Goal: Task Accomplishment & Management: Manage account settings

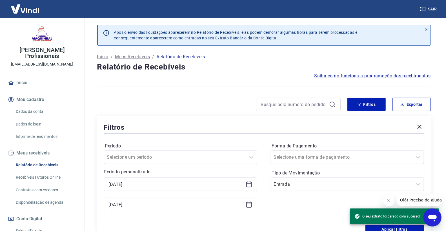
scroll to position [62, 0]
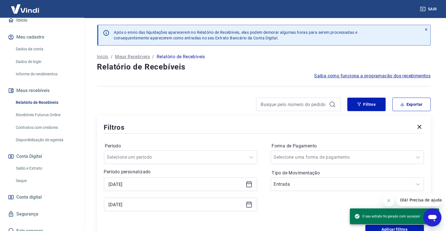
drag, startPoint x: 51, startPoint y: 167, endPoint x: 63, endPoint y: 153, distance: 18.7
click at [50, 166] on link "Saldo e Extrato" at bounding box center [46, 169] width 64 height 12
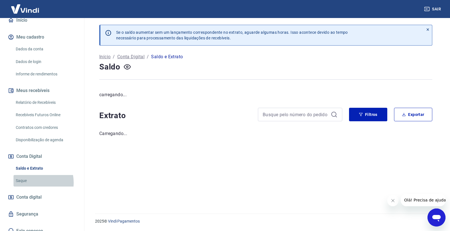
click at [32, 182] on link "Saque" at bounding box center [46, 181] width 64 height 12
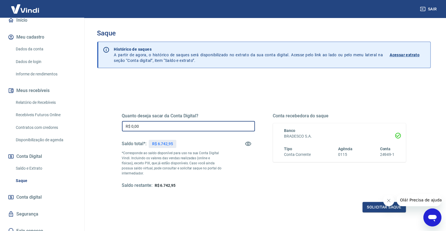
drag, startPoint x: 171, startPoint y: 123, endPoint x: 120, endPoint y: 116, distance: 51.7
click at [120, 116] on div "Quanto deseja sacar da Conta Digital? R$ 0,00 ​ Saldo total*: R$ 6.742,95 *Corr…" at bounding box center [263, 153] width 297 height 131
type input "R$ 6.742,95"
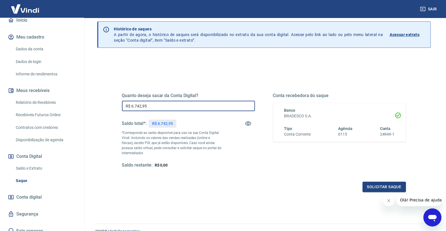
scroll to position [31, 0]
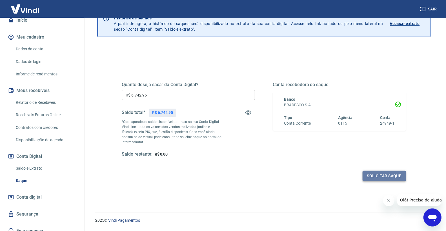
click at [370, 173] on button "Solicitar saque" at bounding box center [383, 176] width 43 height 10
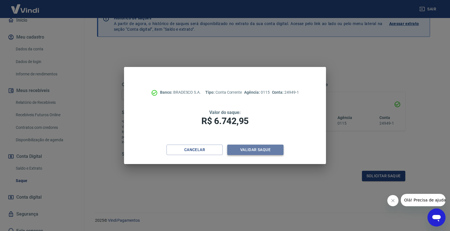
click at [232, 153] on button "Validar saque" at bounding box center [255, 150] width 56 height 10
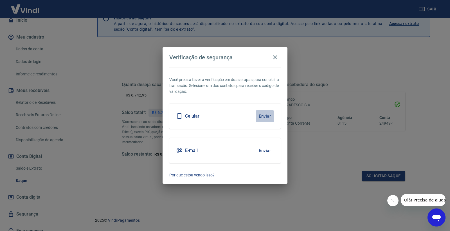
click at [261, 115] on button "Enviar" at bounding box center [265, 116] width 18 height 12
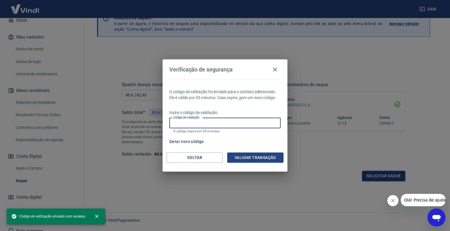
click at [265, 120] on input "Código de validação" at bounding box center [224, 123] width 111 height 10
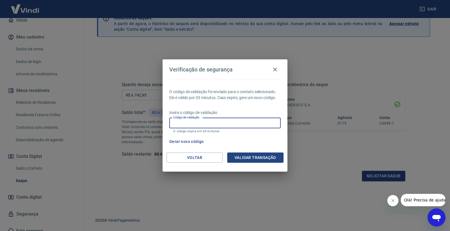
click at [175, 143] on button "Gerar novo código" at bounding box center [186, 142] width 39 height 10
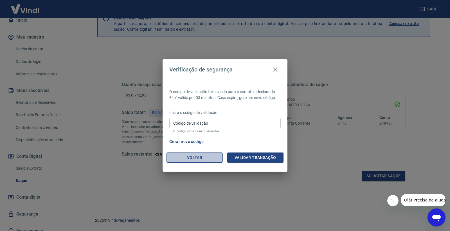
click at [195, 161] on button "Voltar" at bounding box center [195, 158] width 56 height 10
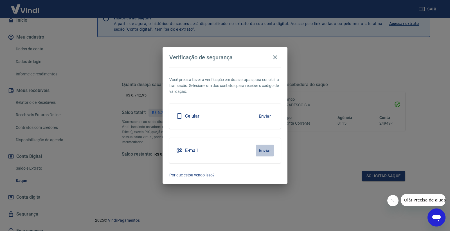
click at [259, 149] on button "Enviar" at bounding box center [265, 151] width 18 height 12
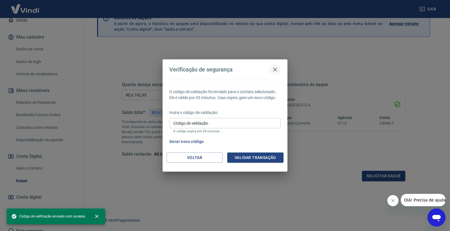
click at [276, 69] on icon "button" at bounding box center [275, 70] width 4 height 4
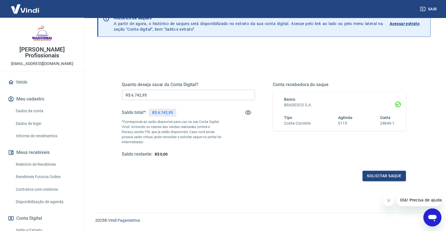
scroll to position [0, 0]
click at [23, 76] on div "[PERSON_NAME] Profissionais [EMAIL_ADDRESS][DOMAIN_NAME] Início Meu cadastro Da…" at bounding box center [42, 159] width 84 height 282
click at [22, 82] on link "Início" at bounding box center [42, 83] width 71 height 12
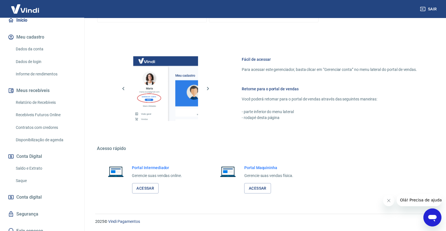
scroll to position [68, 0]
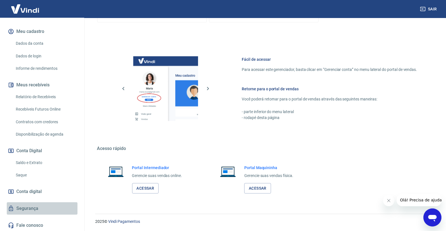
click at [55, 209] on link "Segurança" at bounding box center [42, 208] width 71 height 12
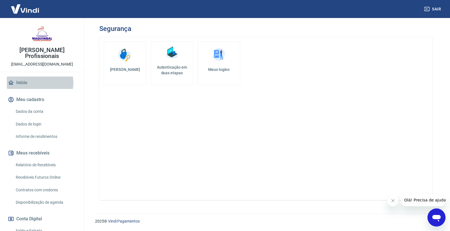
click at [38, 83] on link "Início" at bounding box center [42, 83] width 71 height 12
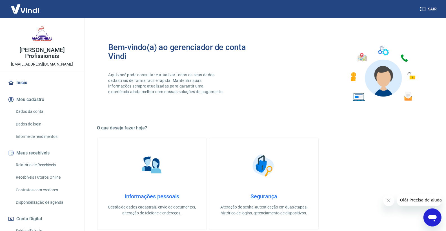
click at [43, 63] on p "[EMAIL_ADDRESS][DOMAIN_NAME]" at bounding box center [42, 64] width 62 height 6
click at [25, 102] on button "Meu cadastro" at bounding box center [42, 99] width 71 height 12
click at [60, 111] on link "Dados da conta" at bounding box center [46, 112] width 64 height 12
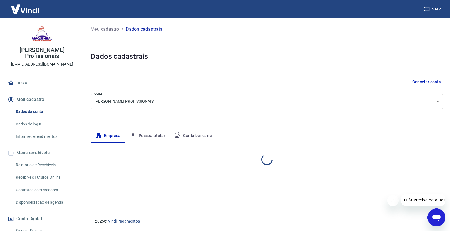
select select "SP"
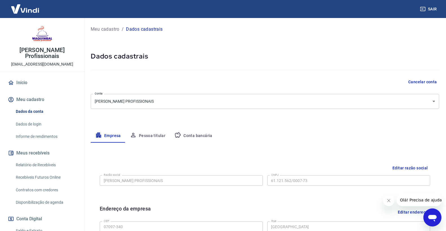
click at [141, 139] on button "Pessoa titular" at bounding box center [147, 136] width 45 height 14
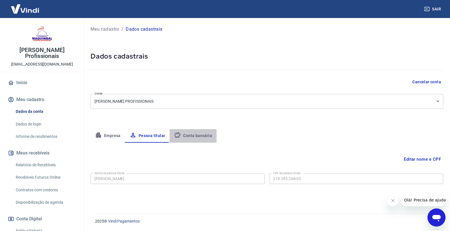
click at [181, 138] on button "Conta bancária" at bounding box center [193, 136] width 47 height 14
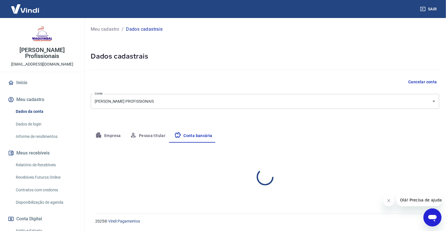
select select "1"
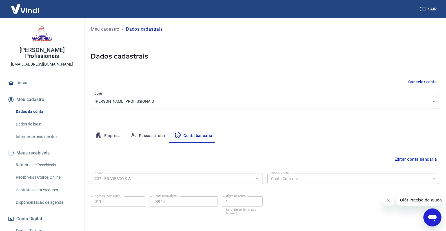
click at [151, 135] on button "Pessoa titular" at bounding box center [147, 136] width 45 height 14
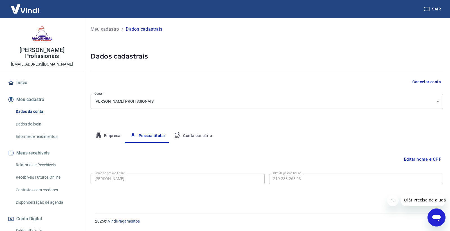
click at [110, 137] on button "Empresa" at bounding box center [108, 136] width 35 height 14
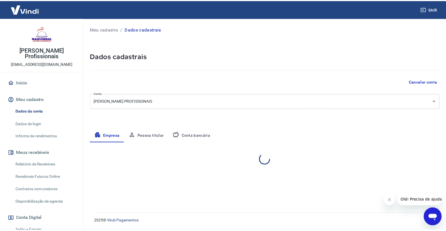
select select "SP"
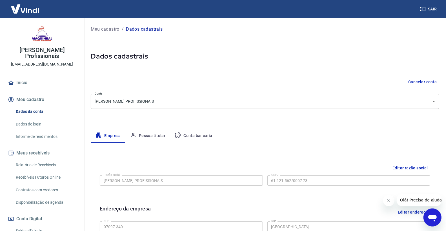
click at [35, 98] on button "Meu cadastro" at bounding box center [42, 99] width 71 height 12
click at [48, 126] on link "Dados de login" at bounding box center [46, 125] width 64 height 12
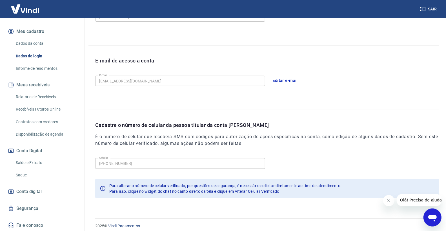
scroll to position [125, 0]
click at [54, 163] on link "Saldo e Extrato" at bounding box center [46, 163] width 64 height 12
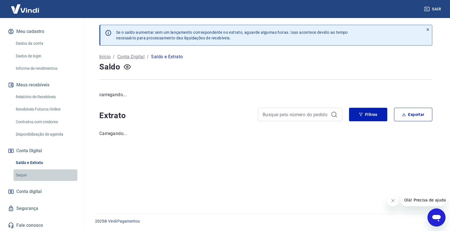
click at [49, 173] on link "Saque" at bounding box center [46, 175] width 64 height 12
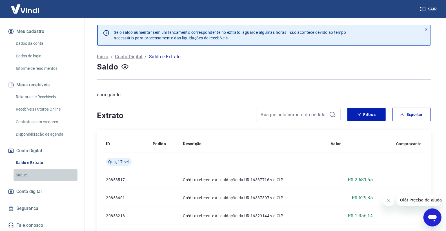
click at [49, 177] on link "Saque" at bounding box center [46, 175] width 64 height 12
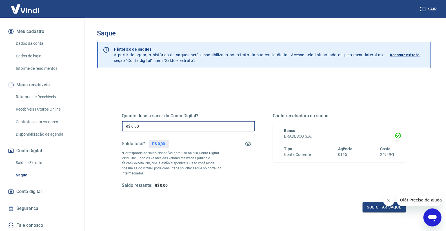
drag, startPoint x: 216, startPoint y: 124, endPoint x: 152, endPoint y: 127, distance: 63.7
click at [133, 127] on input "R$ 0,00" at bounding box center [188, 126] width 133 height 10
type input "R$ 6.742,95"
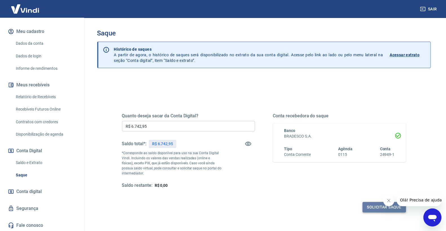
click at [370, 209] on button "Solicitar saque" at bounding box center [383, 207] width 43 height 10
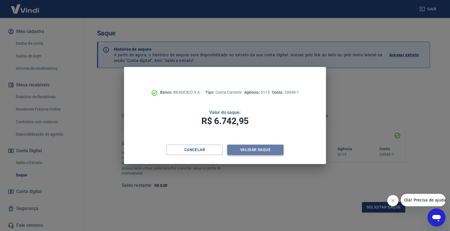
click at [269, 148] on button "Validar saque" at bounding box center [255, 150] width 56 height 10
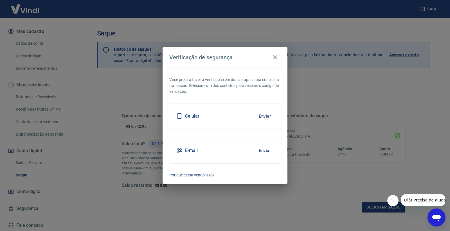
click at [265, 113] on button "Enviar" at bounding box center [265, 116] width 18 height 12
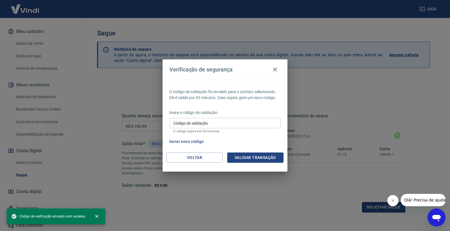
click at [213, 125] on input "Código de validação" at bounding box center [224, 123] width 111 height 10
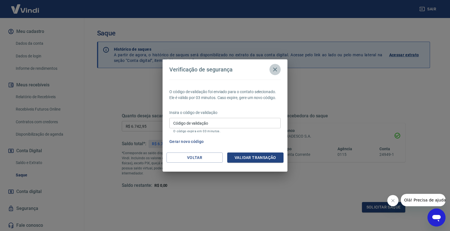
click at [276, 68] on icon "button" at bounding box center [275, 69] width 7 height 7
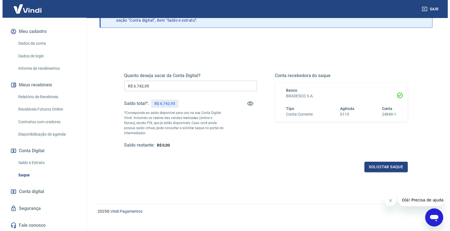
scroll to position [47, 0]
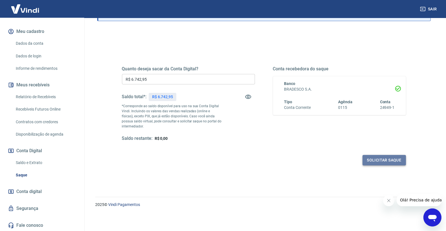
click at [370, 160] on button "Solicitar saque" at bounding box center [383, 160] width 43 height 10
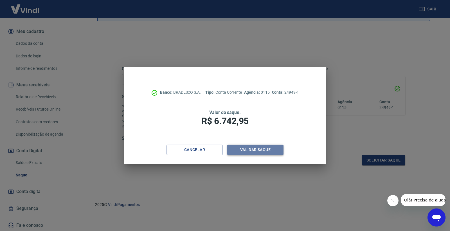
click at [246, 152] on button "Validar saque" at bounding box center [255, 150] width 56 height 10
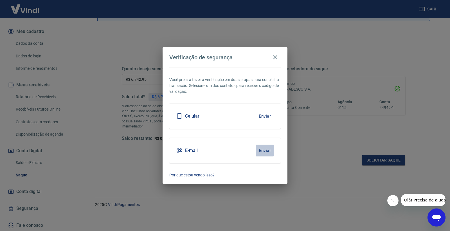
click at [267, 150] on button "Enviar" at bounding box center [265, 151] width 18 height 12
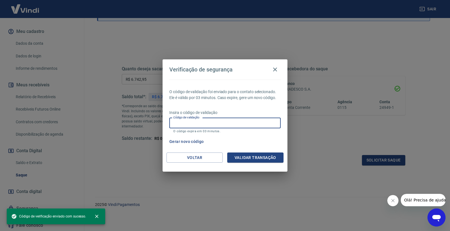
click at [222, 127] on input "Código de validação" at bounding box center [224, 123] width 111 height 10
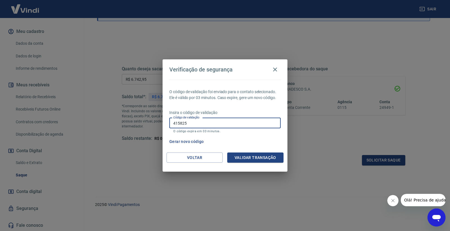
type input "415825"
click at [251, 151] on div "O código de validação foi enviado para o contato selecionado. Ele é válido por …" at bounding box center [225, 116] width 125 height 73
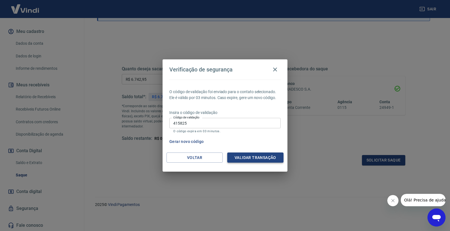
click at [249, 155] on button "Validar transação" at bounding box center [255, 158] width 56 height 10
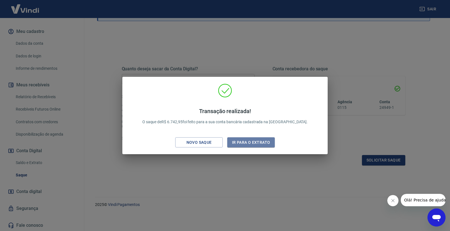
click at [260, 144] on button "Ir para o extrato" at bounding box center [251, 142] width 48 height 10
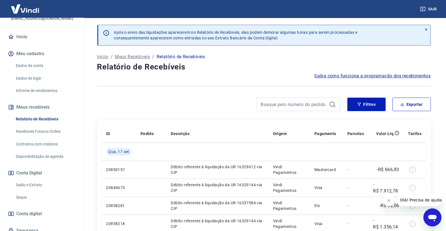
scroll to position [62, 0]
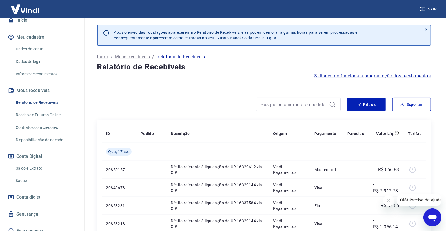
click at [40, 171] on link "Saldo e Extrato" at bounding box center [46, 169] width 64 height 12
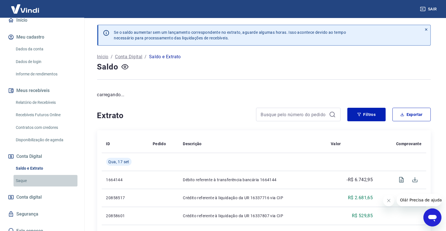
click at [46, 184] on link "Saque" at bounding box center [46, 181] width 64 height 12
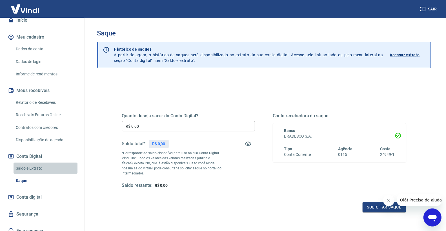
click at [46, 164] on link "Saldo e Extrato" at bounding box center [46, 169] width 64 height 12
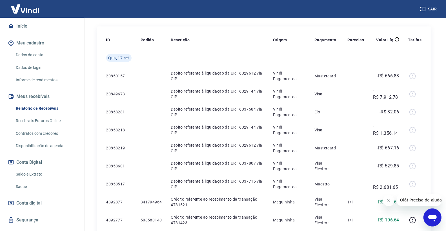
scroll to position [68, 0]
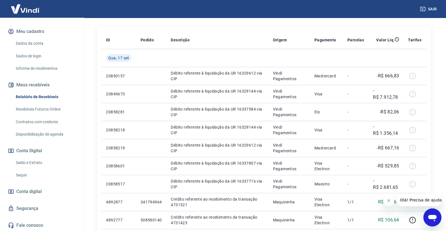
click at [37, 154] on button "Conta Digital" at bounding box center [42, 151] width 71 height 12
click at [41, 164] on link "Saldo e Extrato" at bounding box center [46, 163] width 64 height 12
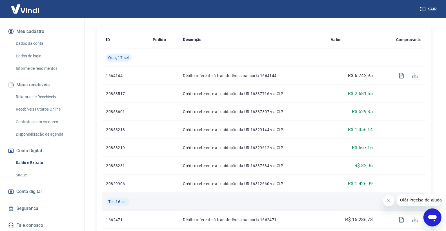
scroll to position [125, 0]
